Goal: Task Accomplishment & Management: Use online tool/utility

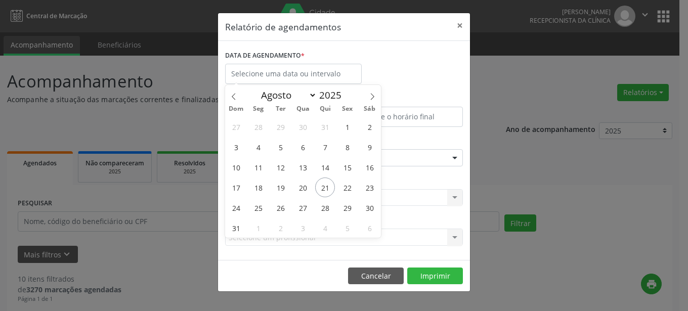
select select "7"
click at [319, 187] on span "21" at bounding box center [325, 188] width 20 height 20
type input "21/08/2025"
click at [319, 187] on span "21" at bounding box center [325, 188] width 20 height 20
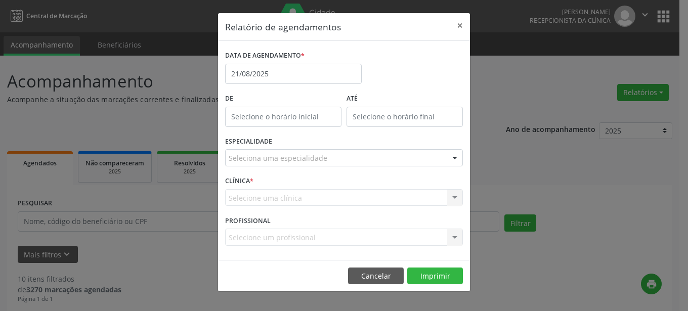
click at [452, 156] on div at bounding box center [454, 158] width 15 height 17
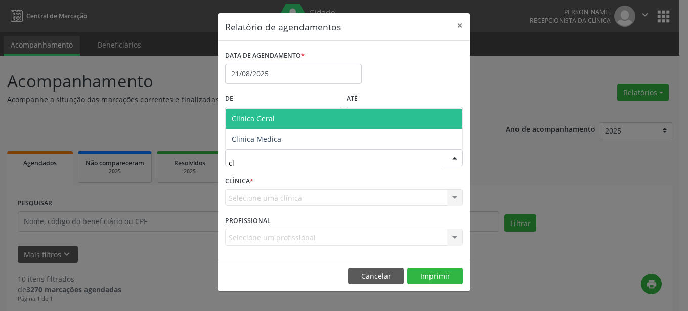
type input "cli"
click at [329, 122] on span "Clinica Geral" at bounding box center [344, 119] width 237 height 20
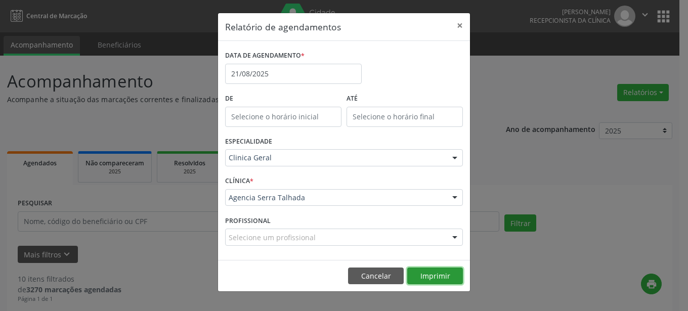
click at [447, 280] on button "Imprimir" at bounding box center [435, 276] width 56 height 17
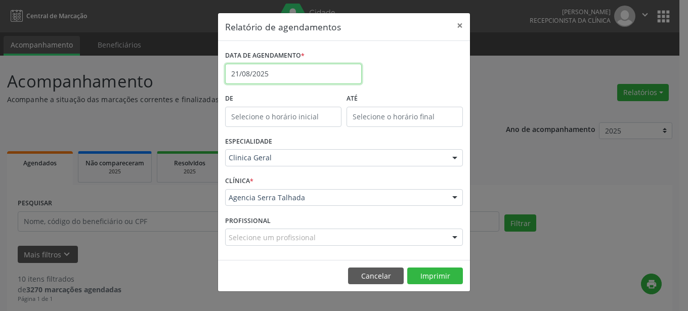
click at [332, 74] on input "21/08/2025" at bounding box center [293, 74] width 137 height 20
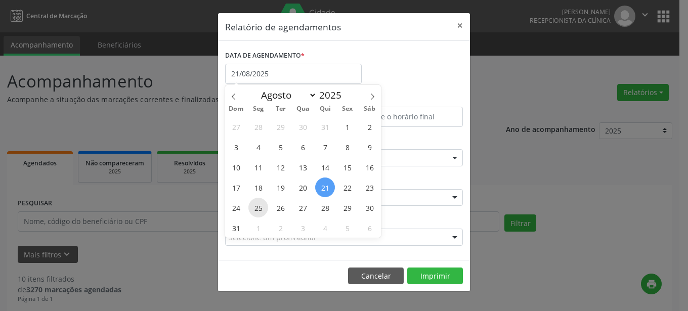
click at [262, 210] on span "25" at bounding box center [258, 208] width 20 height 20
type input "[DATE]"
click at [262, 210] on span "25" at bounding box center [258, 208] width 20 height 20
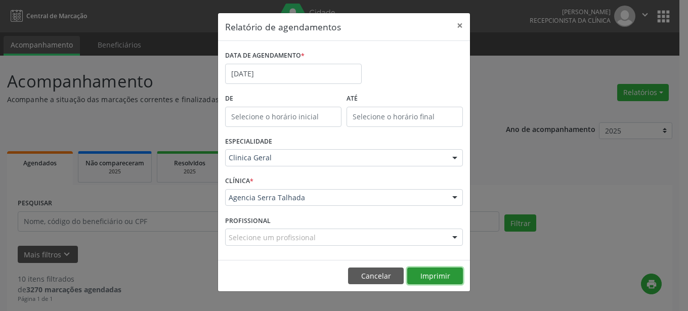
click at [429, 280] on button "Imprimir" at bounding box center [435, 276] width 56 height 17
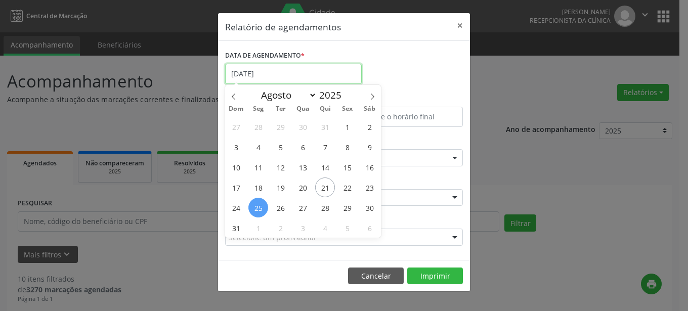
click at [338, 73] on input "[DATE]" at bounding box center [293, 74] width 137 height 20
click at [321, 187] on span "21" at bounding box center [325, 188] width 20 height 20
type input "21/08/2025"
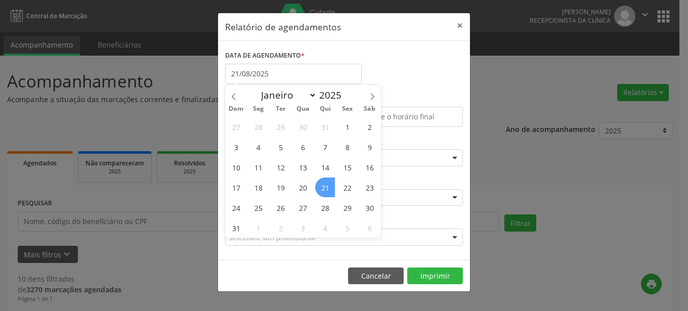
click at [321, 187] on span "21" at bounding box center [325, 188] width 20 height 20
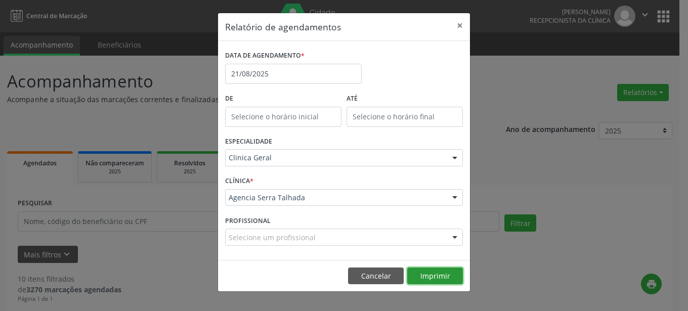
click at [432, 278] on button "Imprimir" at bounding box center [435, 276] width 56 height 17
